Goal: Task Accomplishment & Management: Use online tool/utility

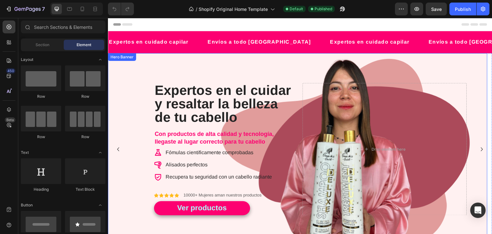
click at [243, 76] on div "Expertos en el cuidar y resaltar la belleza de tu cabello Heading Con productos…" at bounding box center [298, 148] width 380 height 173
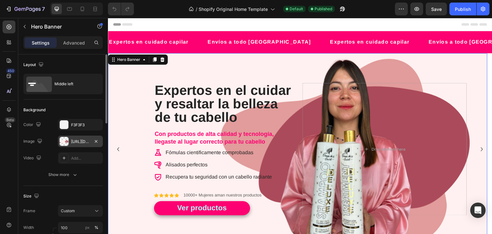
click at [77, 141] on div "[URL][DOMAIN_NAME]" at bounding box center [80, 142] width 19 height 6
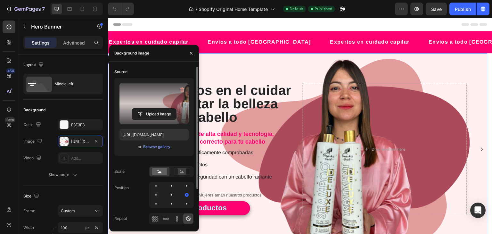
click at [154, 100] on label at bounding box center [154, 103] width 69 height 40
click at [154, 109] on input "file" at bounding box center [154, 114] width 44 height 11
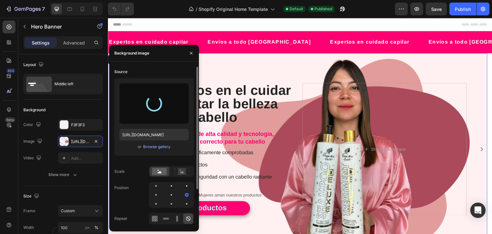
type input "[URL][DOMAIN_NAME]"
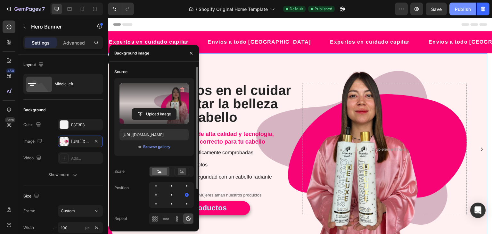
click at [464, 7] on div "Publish" at bounding box center [463, 9] width 16 height 7
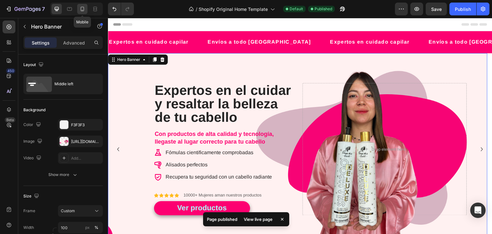
click at [83, 7] on icon at bounding box center [83, 9] width 4 height 4
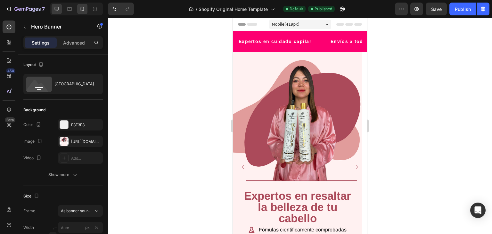
click at [51, 8] on div at bounding box center [76, 9] width 53 height 13
click at [53, 8] on div at bounding box center [57, 9] width 10 height 10
type input "100"
type input "600"
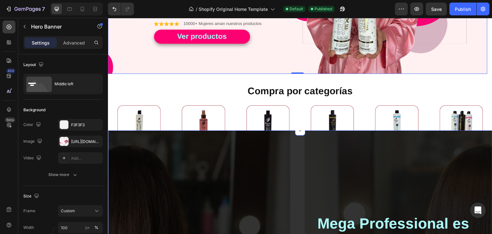
scroll to position [12, 0]
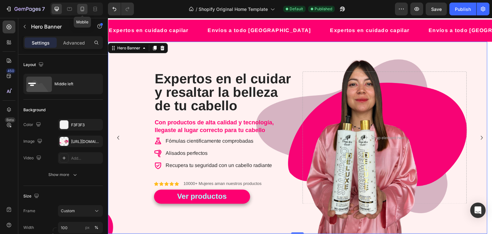
click at [82, 11] on icon at bounding box center [83, 9] width 4 height 4
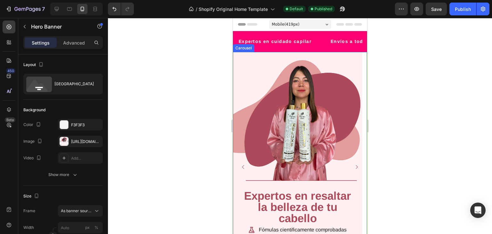
click at [353, 165] on icon "Carousel Next Arrow" at bounding box center [357, 167] width 8 height 8
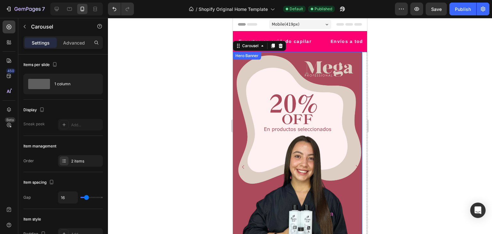
click at [314, 112] on div "Background Image" at bounding box center [297, 167] width 129 height 230
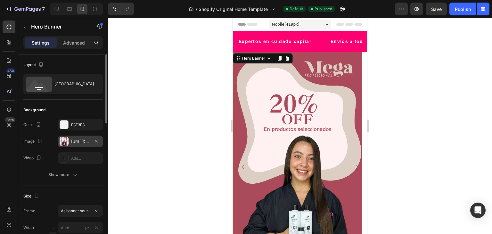
click at [73, 140] on div "[URL][DOMAIN_NAME]" at bounding box center [80, 142] width 19 height 6
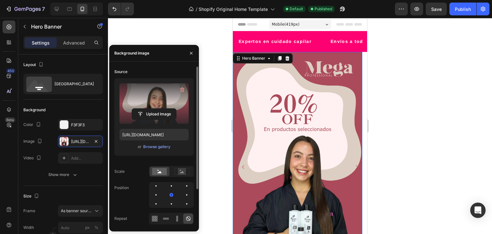
click at [139, 90] on label at bounding box center [154, 103] width 69 height 40
click at [139, 109] on input "file" at bounding box center [154, 114] width 44 height 11
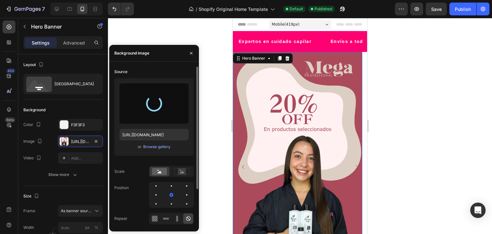
type input "[URL][DOMAIN_NAME]"
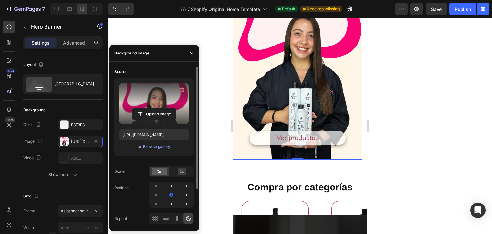
scroll to position [128, 0]
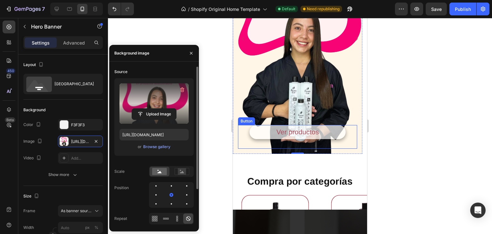
click at [349, 130] on div "Ver productos Button" at bounding box center [297, 137] width 119 height 24
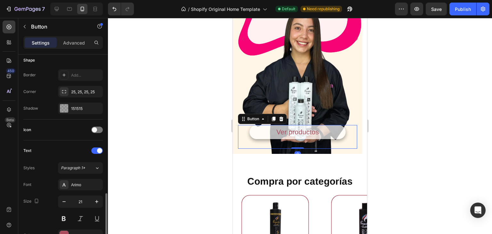
scroll to position [224, 0]
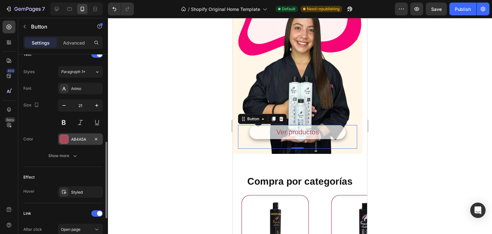
click at [62, 139] on div at bounding box center [64, 139] width 8 height 8
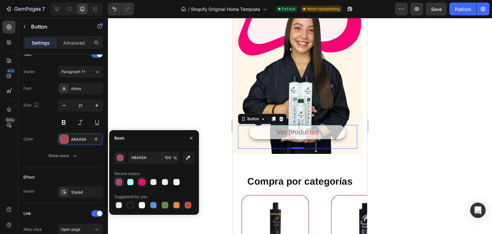
click at [144, 182] on div at bounding box center [142, 182] width 6 height 6
type input "FD0071"
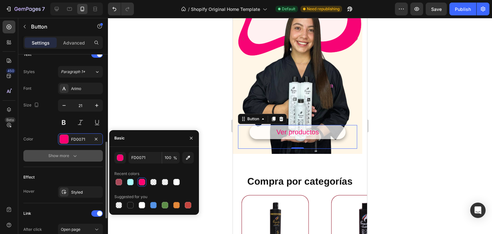
click at [55, 156] on div "Show more" at bounding box center [63, 156] width 30 height 6
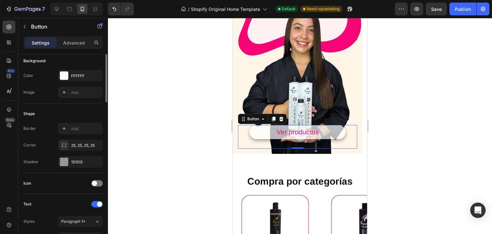
scroll to position [11, 0]
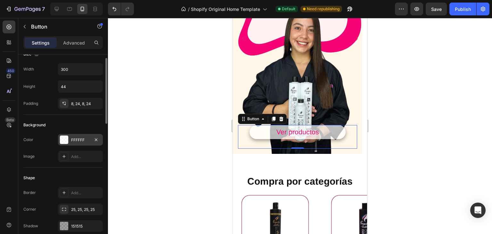
click at [64, 138] on div at bounding box center [64, 140] width 8 height 8
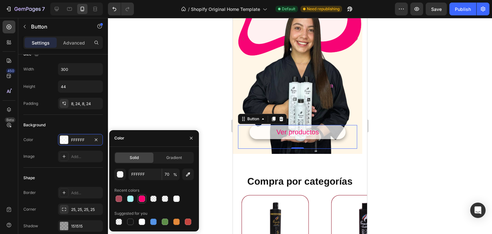
click at [140, 198] on div at bounding box center [142, 198] width 6 height 6
type input "FD0071"
type input "100"
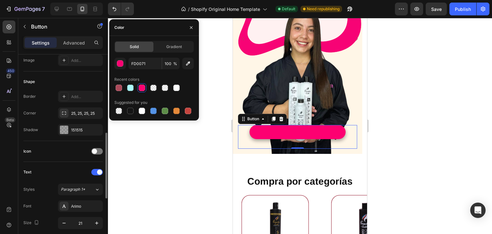
scroll to position [171, 0]
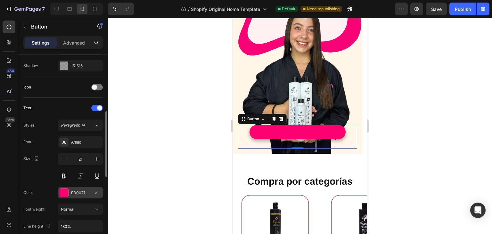
click at [77, 190] on div "FD0071" at bounding box center [80, 193] width 19 height 6
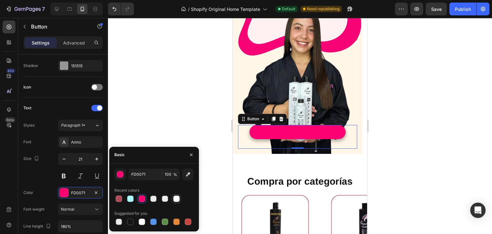
click at [175, 198] on div at bounding box center [176, 198] width 6 height 6
type input "FFFFFF"
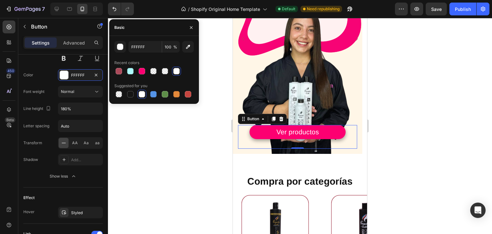
scroll to position [385, 0]
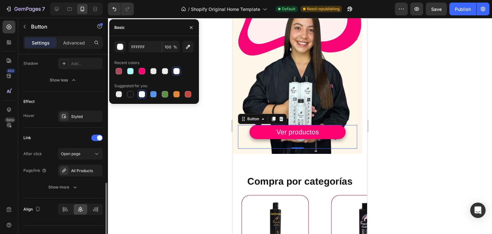
click at [38, 119] on div "Hover Styled" at bounding box center [62, 117] width 79 height 12
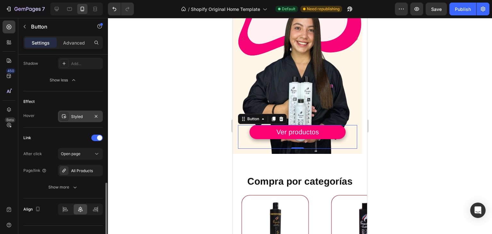
click at [70, 118] on div "Styled" at bounding box center [80, 117] width 45 height 12
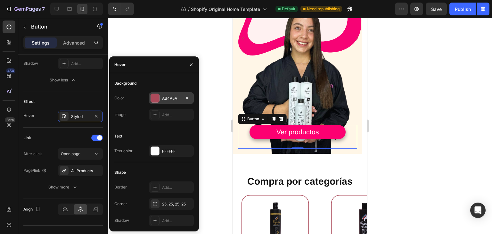
click at [159, 98] on div at bounding box center [155, 98] width 8 height 8
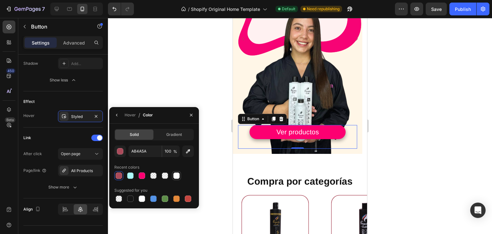
click at [176, 178] on div at bounding box center [176, 175] width 6 height 6
type input "FFFFFF"
click at [64, 130] on div "Link After click Open page Page/link All Products Show more" at bounding box center [62, 163] width 79 height 71
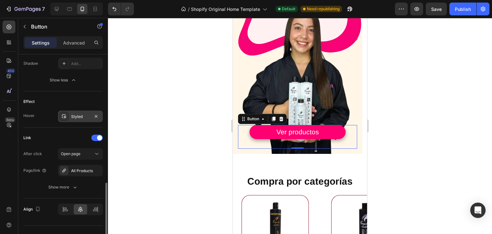
click at [66, 117] on icon at bounding box center [64, 116] width 5 height 5
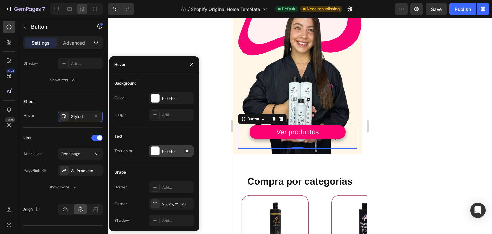
click at [161, 154] on div "FFFFFF" at bounding box center [171, 151] width 45 height 12
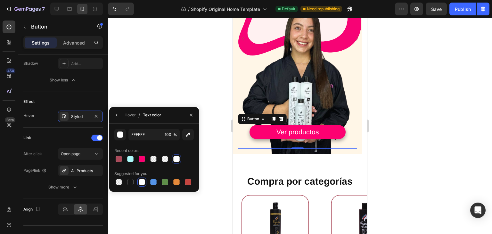
drag, startPoint x: 145, startPoint y: 156, endPoint x: 210, endPoint y: 147, distance: 65.9
click at [144, 156] on div at bounding box center [142, 159] width 8 height 8
type input "FD0071"
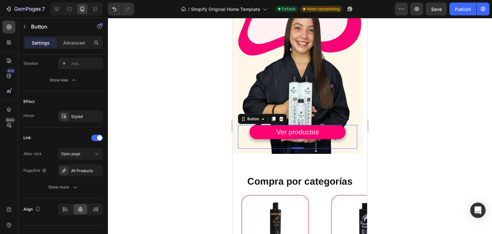
drag, startPoint x: 394, startPoint y: 136, endPoint x: 397, endPoint y: 135, distance: 3.5
click at [394, 136] on div at bounding box center [300, 126] width 384 height 216
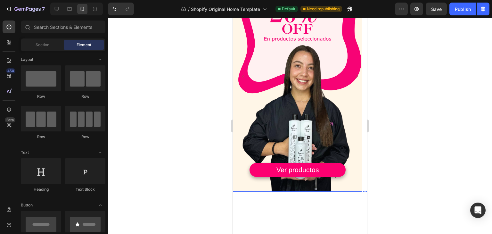
scroll to position [32, 0]
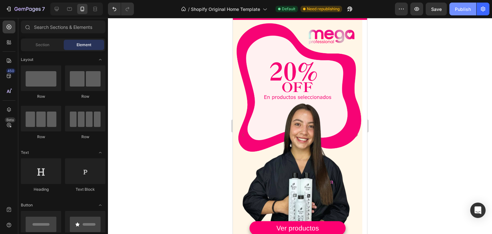
click at [470, 10] on div "Publish" at bounding box center [463, 9] width 16 height 7
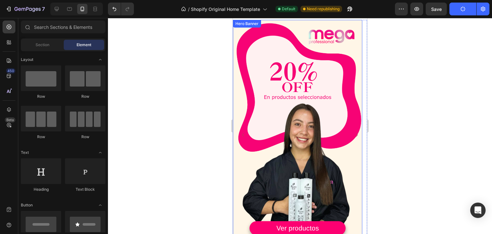
scroll to position [96, 0]
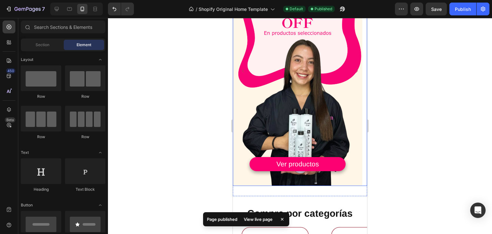
click at [353, 68] on icon "Carousel Next Arrow" at bounding box center [357, 71] width 8 height 8
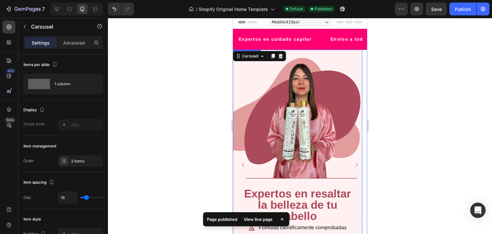
scroll to position [0, 0]
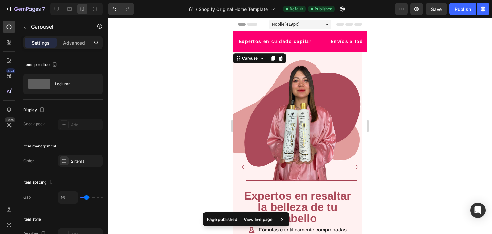
click at [246, 70] on div "Background Image" at bounding box center [297, 167] width 129 height 230
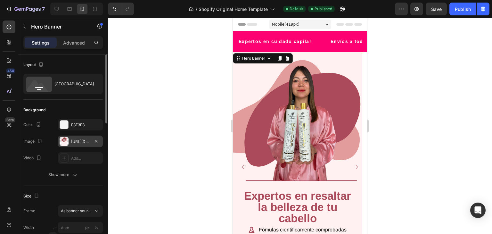
click at [72, 138] on div "[URL][DOMAIN_NAME]" at bounding box center [80, 142] width 45 height 12
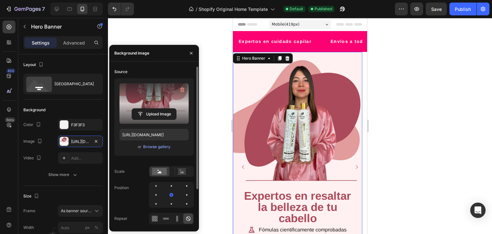
click at [162, 106] on label at bounding box center [154, 103] width 69 height 40
click at [162, 109] on input "file" at bounding box center [154, 114] width 44 height 11
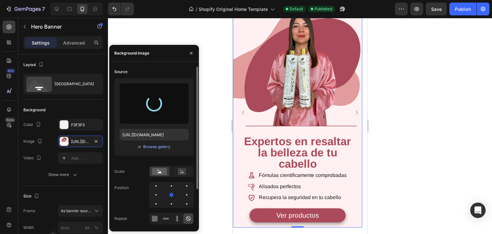
scroll to position [64, 0]
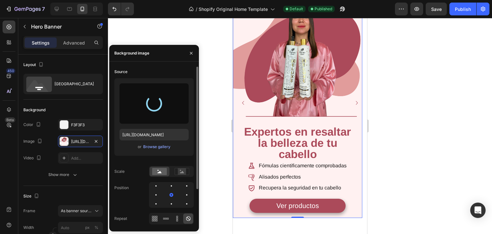
type input "[URL][DOMAIN_NAME]"
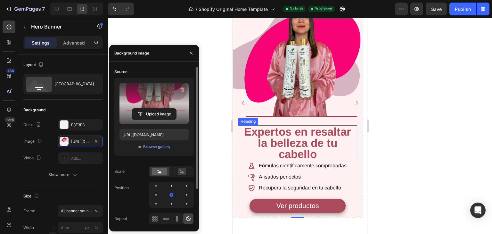
click at [310, 137] on h2 "Expertos en resaltar la belleza de tu cabello" at bounding box center [297, 142] width 119 height 35
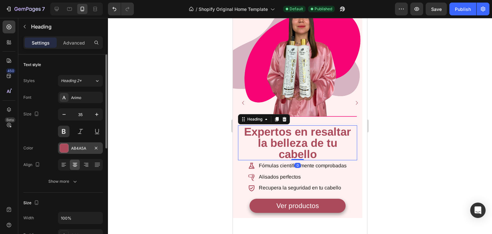
click at [70, 147] on div "AB4A5A" at bounding box center [80, 148] width 45 height 12
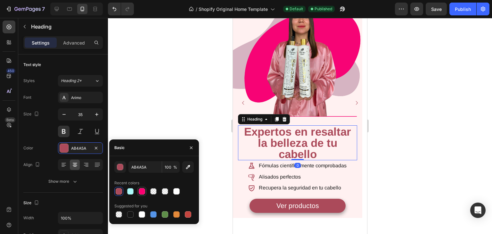
click at [142, 193] on div at bounding box center [142, 191] width 6 height 6
type input "FD0071"
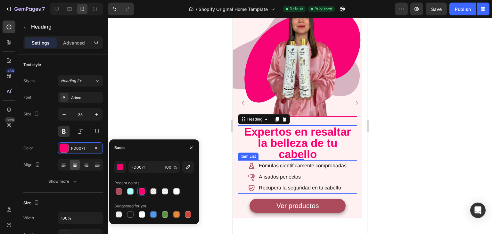
click at [252, 167] on icon at bounding box center [252, 166] width 6 height 6
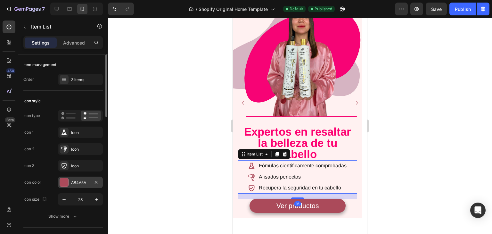
click at [70, 181] on div "AB4A5A" at bounding box center [80, 183] width 45 height 12
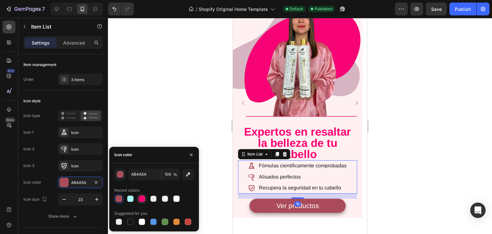
click at [142, 200] on div at bounding box center [142, 198] width 6 height 6
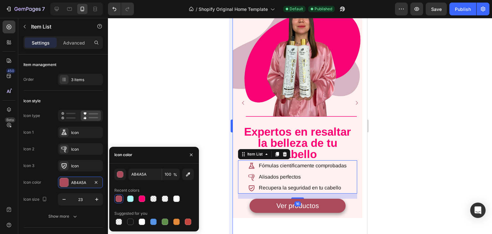
type input "FD0071"
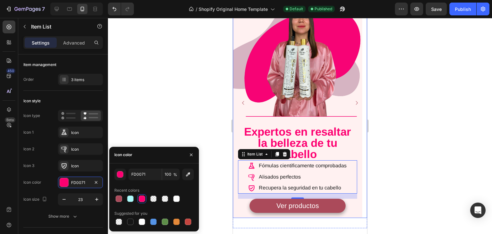
click at [244, 103] on icon "Carousel Back Arrow" at bounding box center [243, 103] width 8 height 8
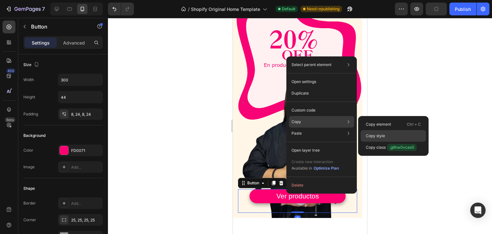
click at [405, 134] on div "Copy style" at bounding box center [393, 136] width 65 height 12
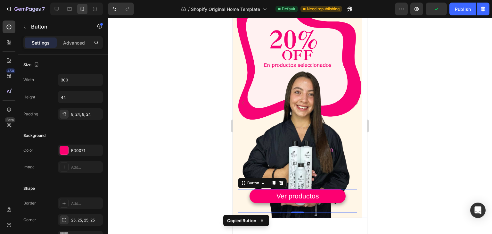
click at [353, 104] on icon "Carousel Next Arrow" at bounding box center [357, 103] width 8 height 8
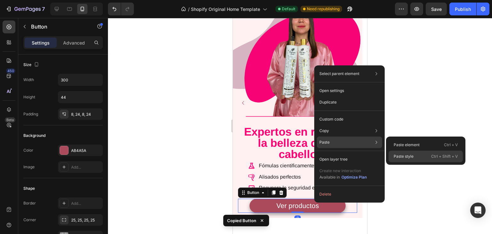
click at [411, 155] on p "Paste style" at bounding box center [404, 157] width 20 height 6
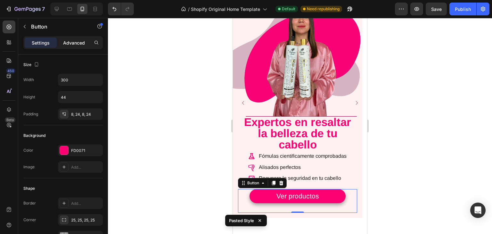
click at [82, 39] on p "Advanced" at bounding box center [74, 42] width 22 height 7
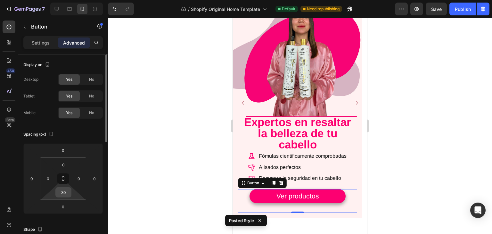
click at [62, 195] on input "30" at bounding box center [63, 192] width 13 height 10
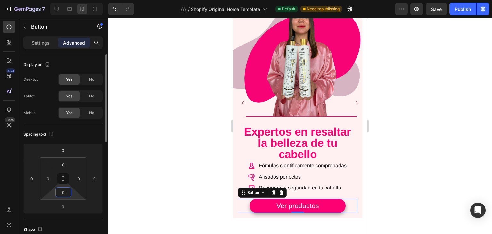
click at [63, 191] on input "0" at bounding box center [63, 192] width 13 height 10
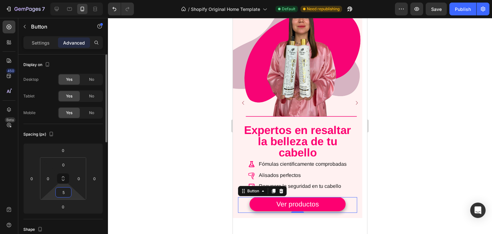
click at [60, 193] on input "5" at bounding box center [63, 192] width 13 height 10
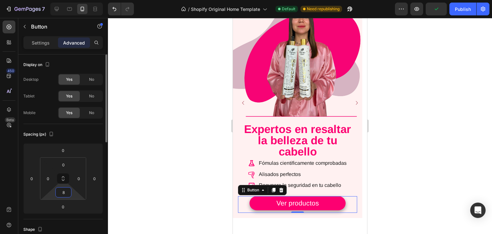
type input "8"
click at [72, 134] on div "Spacing (px)" at bounding box center [62, 134] width 79 height 10
click at [391, 160] on div at bounding box center [300, 126] width 384 height 216
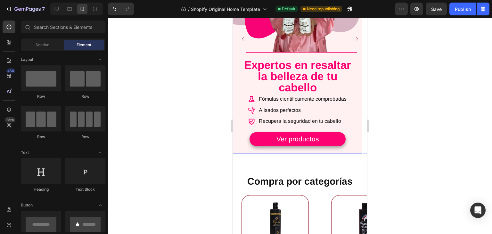
scroll to position [0, 0]
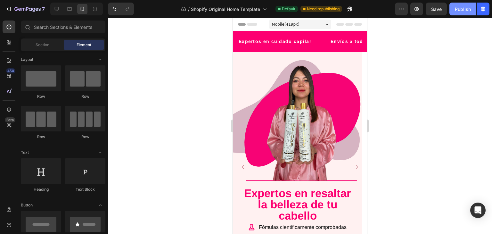
click at [461, 8] on div "Publish" at bounding box center [463, 9] width 16 height 7
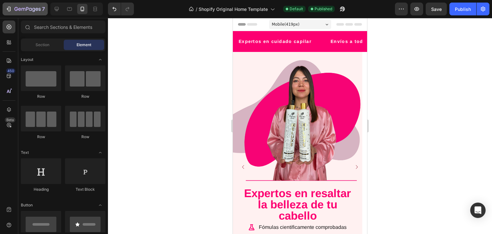
click at [9, 12] on icon "button" at bounding box center [8, 9] width 6 height 6
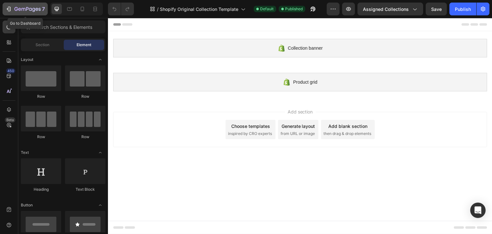
click at [17, 10] on icon "button" at bounding box center [16, 9] width 4 height 4
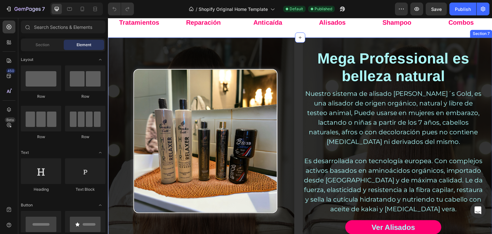
scroll to position [192, 0]
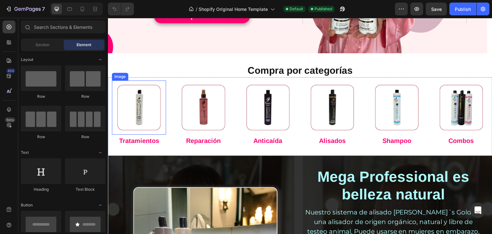
click at [148, 103] on img at bounding box center [139, 107] width 54 height 54
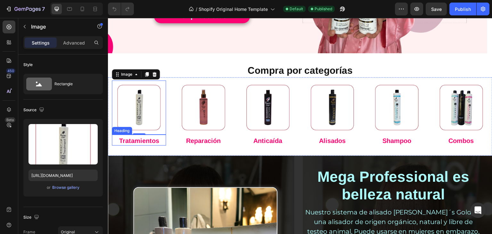
click at [148, 141] on strong "Tratamientos" at bounding box center [139, 140] width 40 height 7
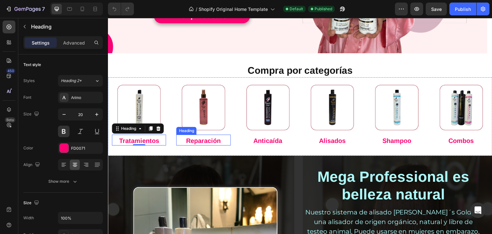
click at [214, 137] on strong "Reparación" at bounding box center [203, 140] width 35 height 7
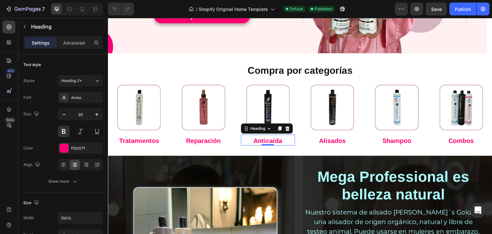
click at [263, 137] on h2 "Anticaída" at bounding box center [268, 141] width 54 height 10
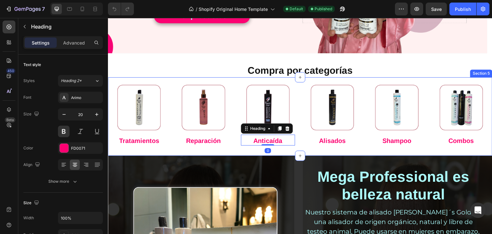
click at [342, 140] on h2 "Alisados" at bounding box center [332, 141] width 54 height 10
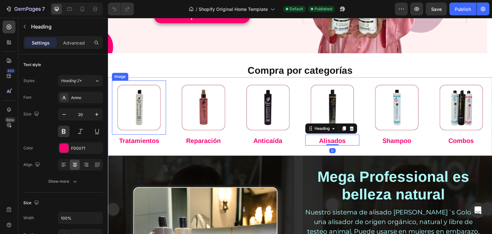
click at [138, 109] on img at bounding box center [139, 107] width 54 height 54
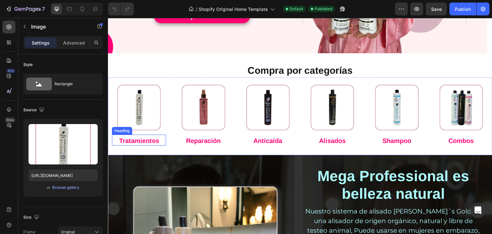
click at [147, 138] on strong "Tratamientos" at bounding box center [139, 140] width 40 height 7
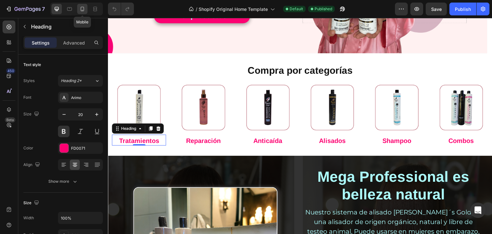
click at [85, 10] on icon at bounding box center [82, 9] width 6 height 6
type input "41"
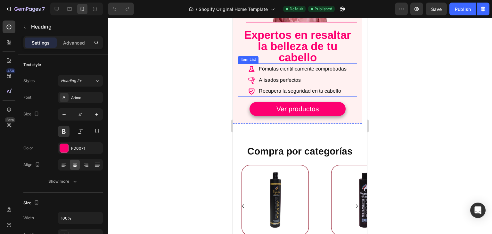
scroll to position [256, 0]
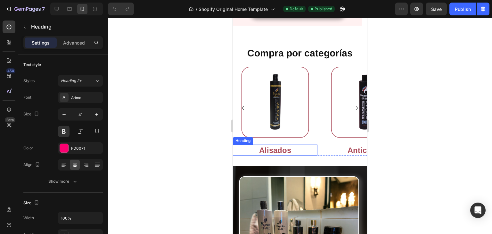
click at [278, 148] on h2 "Alisados" at bounding box center [275, 150] width 85 height 11
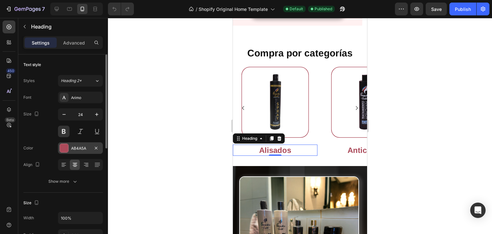
click at [86, 146] on div "AB4A5A" at bounding box center [80, 149] width 19 height 6
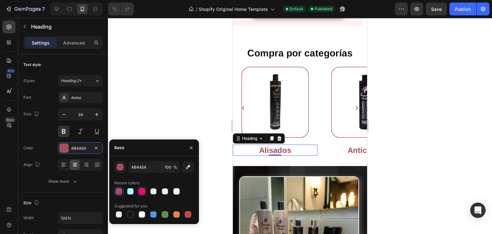
click at [139, 189] on div at bounding box center [142, 191] width 6 height 6
type input "FD0071"
click at [353, 153] on h2 "Anticaída" at bounding box center [365, 150] width 85 height 11
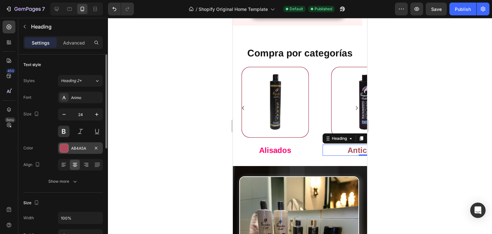
click at [81, 144] on div "AB4A5A" at bounding box center [80, 148] width 45 height 12
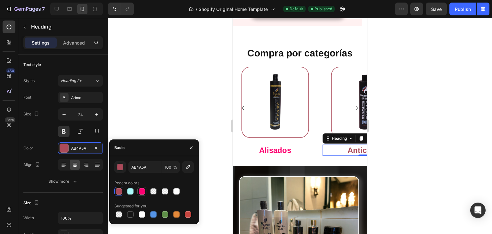
click at [146, 189] on div at bounding box center [153, 191] width 79 height 9
click at [141, 190] on div at bounding box center [142, 191] width 6 height 6
type input "FD0071"
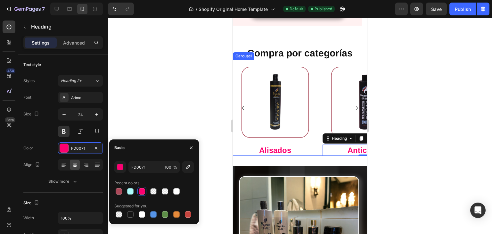
click at [356, 109] on icon "Carousel Next Arrow" at bounding box center [357, 108] width 2 height 4
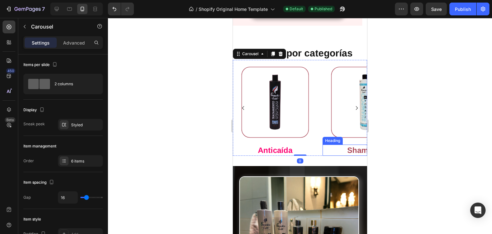
click at [349, 150] on h2 "Shampoo" at bounding box center [365, 150] width 85 height 11
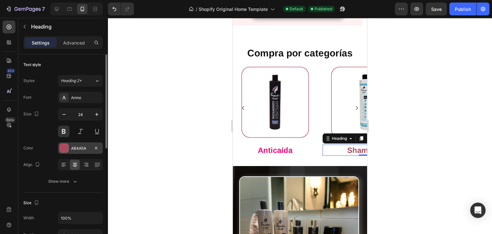
click at [69, 145] on div "AB4A5A" at bounding box center [80, 148] width 45 height 12
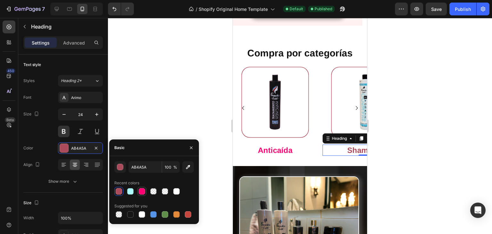
click at [142, 191] on div at bounding box center [142, 191] width 6 height 6
type input "FD0071"
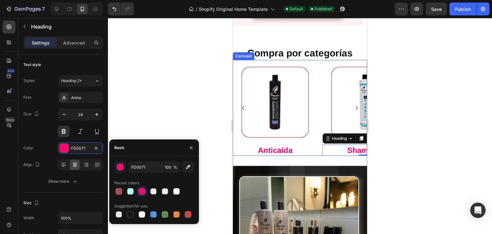
click at [353, 108] on icon "Carousel Next Arrow" at bounding box center [357, 108] width 8 height 8
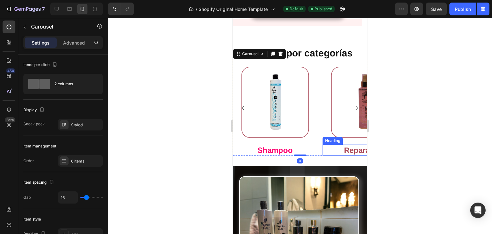
click at [344, 148] on h2 "Reparación" at bounding box center [365, 150] width 85 height 11
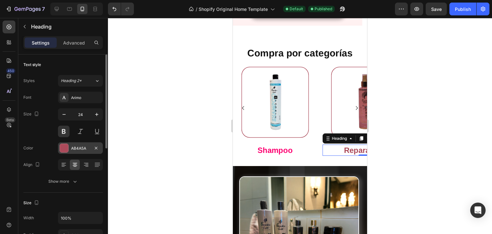
click at [71, 150] on div "AB4A5A" at bounding box center [80, 149] width 19 height 6
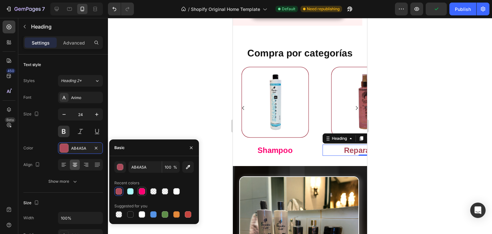
click at [142, 193] on div at bounding box center [142, 191] width 6 height 6
type input "FD0071"
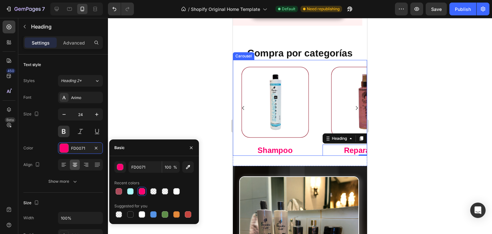
click at [354, 107] on icon "Carousel Next Arrow" at bounding box center [357, 108] width 8 height 8
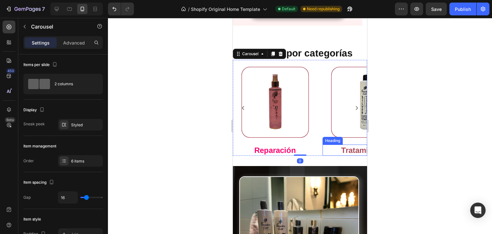
click at [348, 151] on h2 "Tratamientos" at bounding box center [365, 150] width 85 height 11
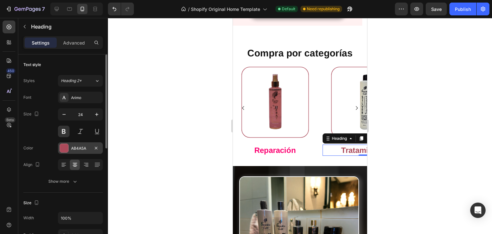
click at [77, 146] on div "AB4A5A" at bounding box center [80, 149] width 19 height 6
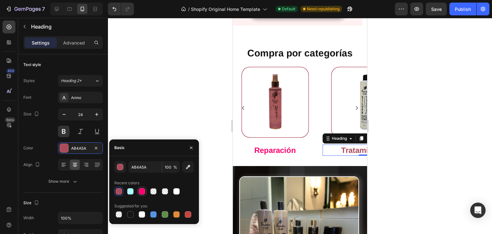
click at [140, 187] on div at bounding box center [141, 191] width 9 height 9
type input "FD0071"
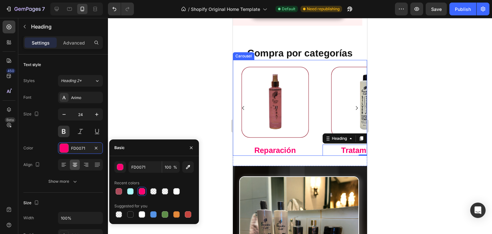
click at [353, 107] on icon "Carousel Next Arrow" at bounding box center [357, 108] width 8 height 8
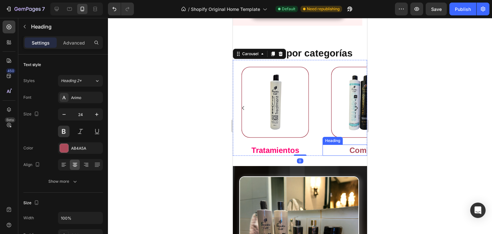
click at [350, 146] on h2 "Combos" at bounding box center [365, 150] width 85 height 11
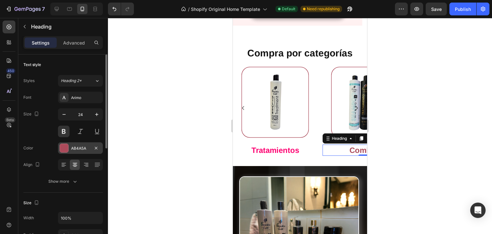
click at [84, 150] on div "AB4A5A" at bounding box center [80, 149] width 19 height 6
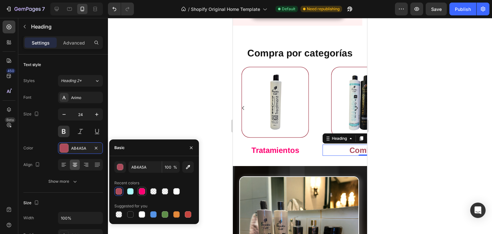
click at [140, 189] on div at bounding box center [142, 191] width 6 height 6
type input "FD0071"
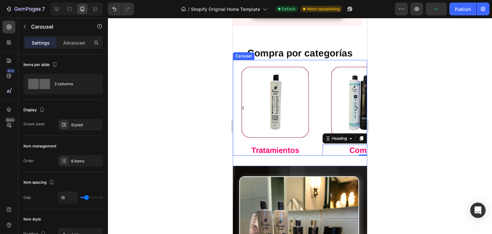
click at [355, 108] on icon "Carousel Next Arrow" at bounding box center [357, 108] width 8 height 8
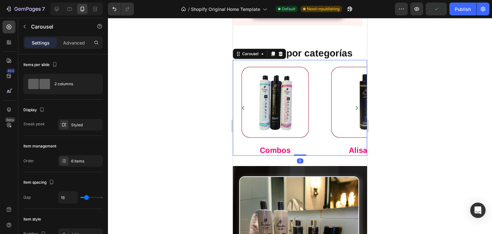
click at [354, 108] on icon "Carousel Next Arrow" at bounding box center [357, 108] width 8 height 8
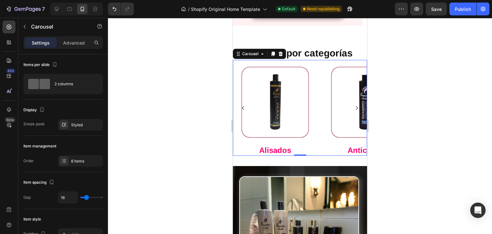
click at [354, 108] on icon "Carousel Next Arrow" at bounding box center [357, 108] width 8 height 8
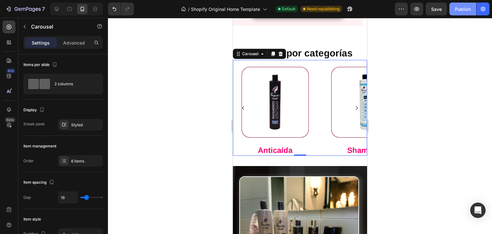
click at [458, 11] on div "Publish" at bounding box center [463, 9] width 16 height 7
